Goal: Navigation & Orientation: Find specific page/section

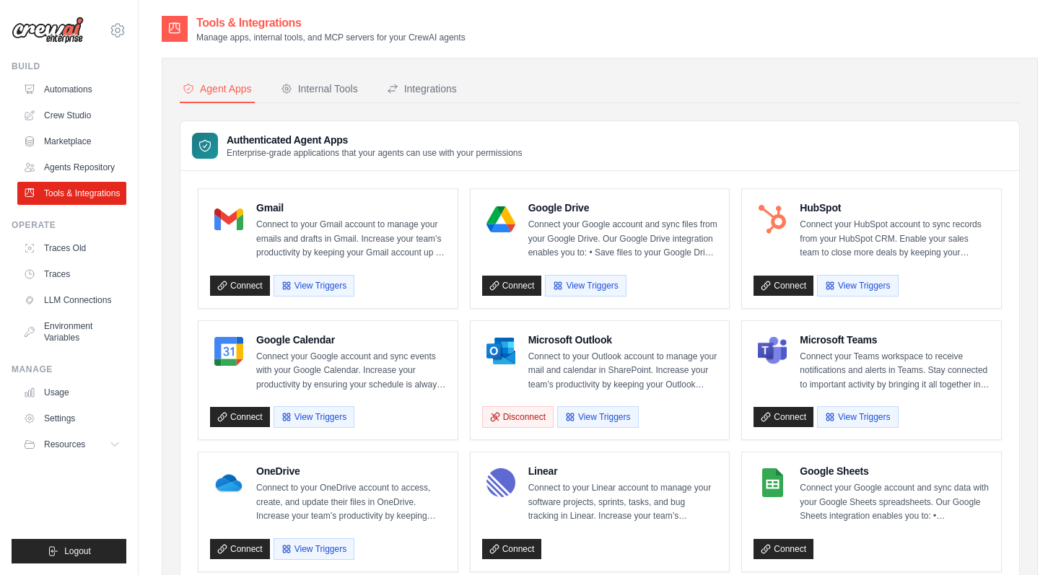
scroll to position [50, 0]
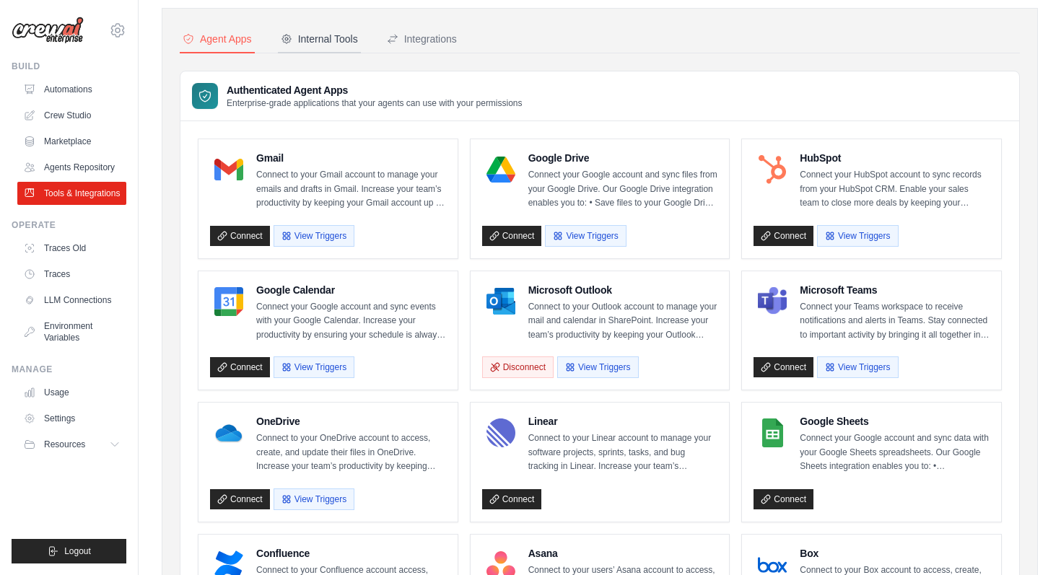
click at [314, 39] on div "Internal Tools" at bounding box center [319, 39] width 77 height 14
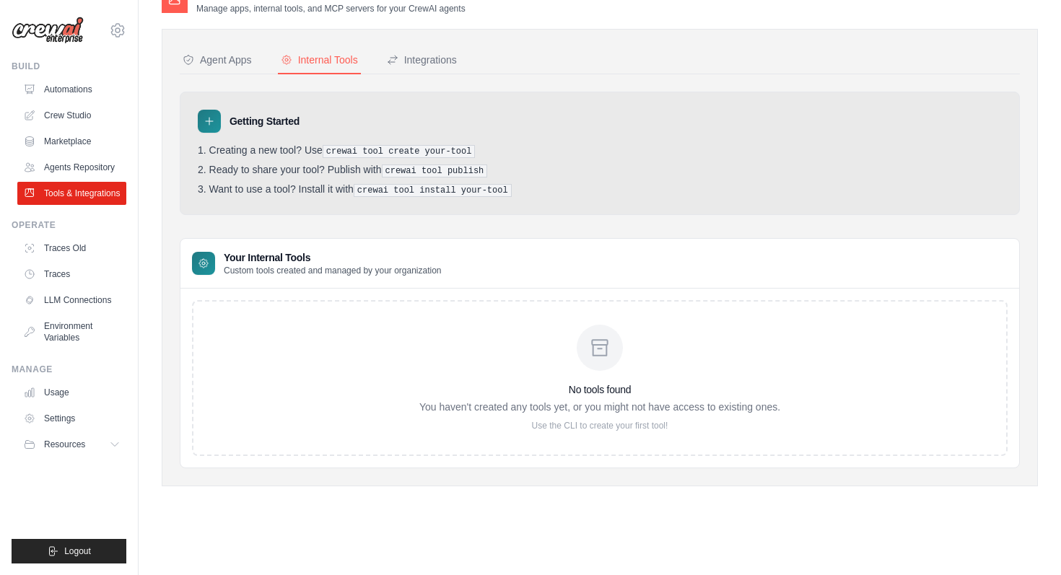
scroll to position [29, 0]
click at [409, 55] on div "Integrations" at bounding box center [422, 60] width 70 height 14
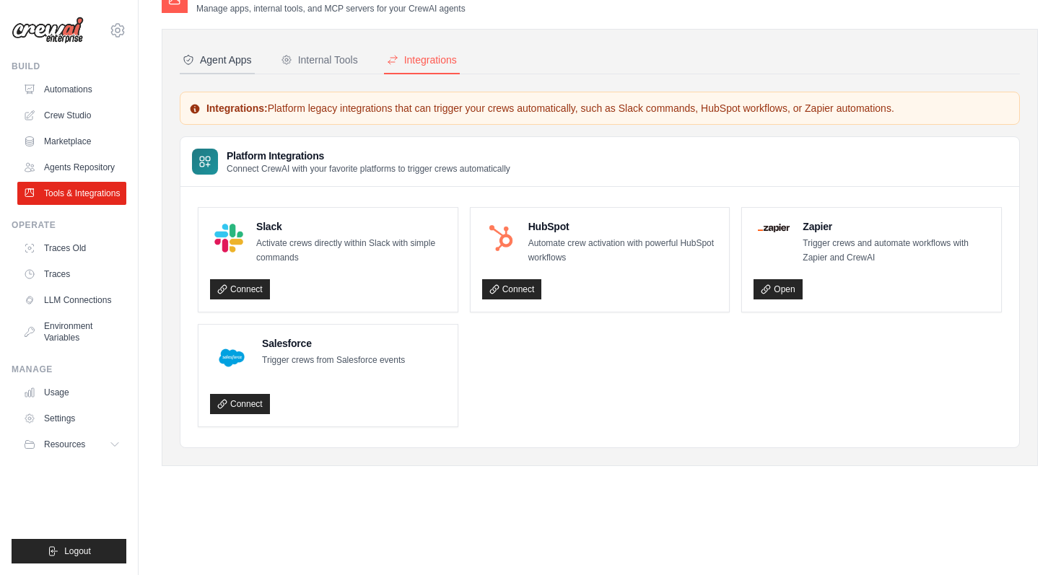
click at [220, 51] on button "Agent Apps" at bounding box center [217, 60] width 75 height 27
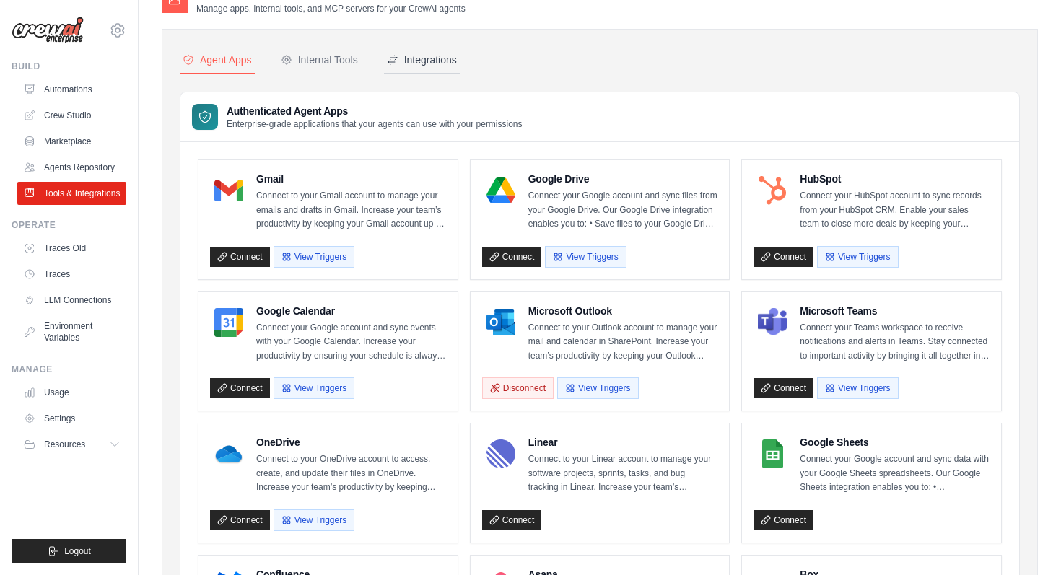
click at [411, 57] on div "Integrations" at bounding box center [422, 60] width 70 height 14
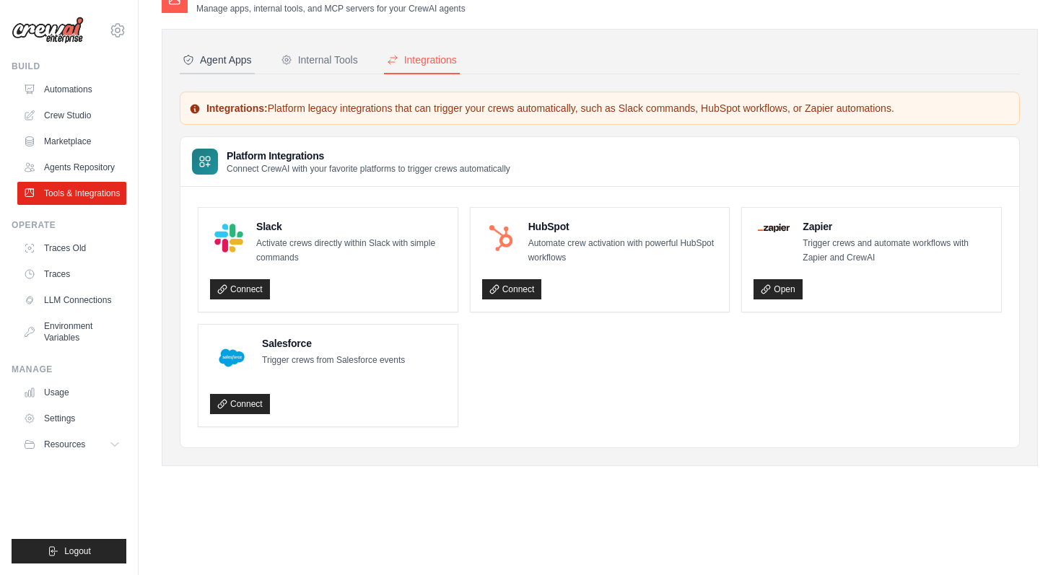
click at [232, 56] on div "Agent Apps" at bounding box center [217, 60] width 69 height 14
